Goal: Check status: Check status

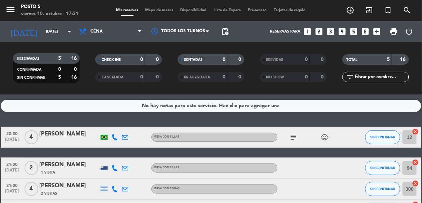
click at [297, 137] on icon "subject" at bounding box center [293, 137] width 8 height 8
click at [357, 119] on div "No hay notas para este servicio. Haz clic para agregar una 20:30 [DATE] 4 [PERS…" at bounding box center [211, 149] width 422 height 109
click at [73, 140] on div at bounding box center [69, 142] width 60 height 6
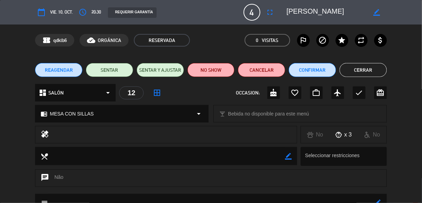
click at [370, 69] on button "Cerrar" at bounding box center [363, 70] width 47 height 14
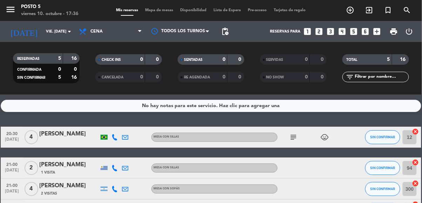
click at [78, 137] on div "[PERSON_NAME]" at bounding box center [69, 134] width 60 height 9
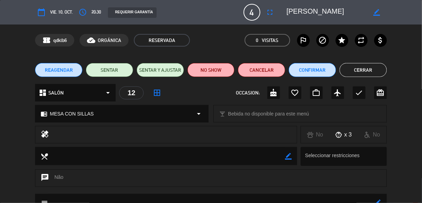
click at [377, 71] on button "Cerrar" at bounding box center [363, 70] width 47 height 14
